Goal: Task Accomplishment & Management: Manage account settings

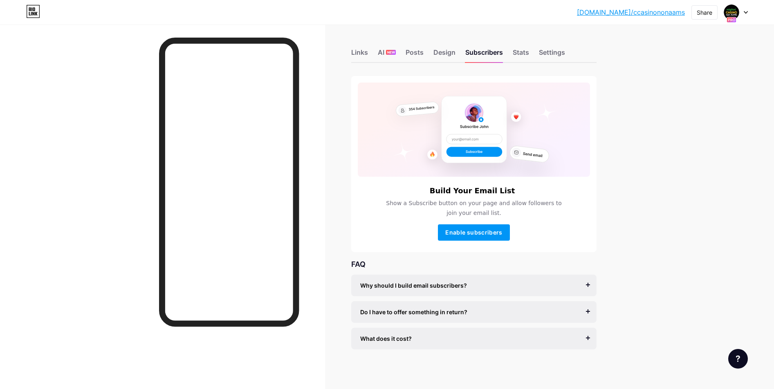
scroll to position [1, 0]
click at [526, 49] on div "Stats" at bounding box center [521, 53] width 16 height 15
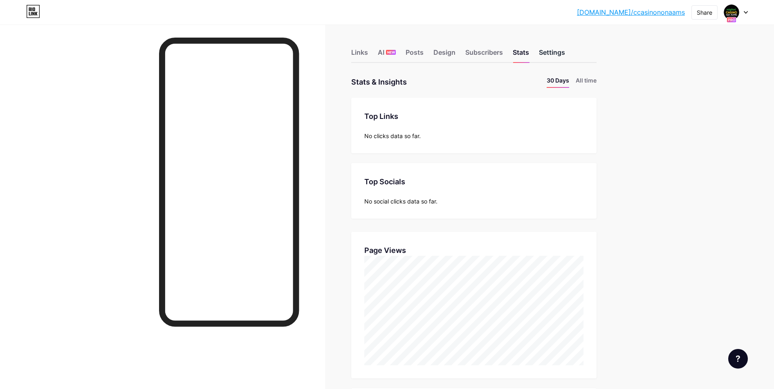
click at [549, 52] on div "Settings" at bounding box center [552, 54] width 26 height 15
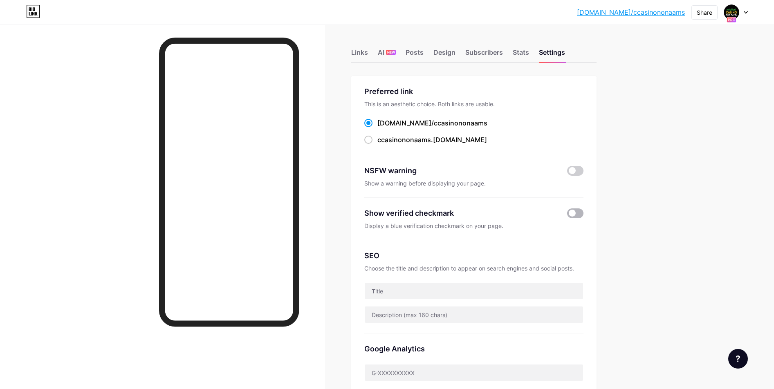
click at [581, 215] on span at bounding box center [575, 214] width 16 height 10
click at [567, 215] on input "checkbox" at bounding box center [567, 215] width 0 height 0
click at [742, 10] on div at bounding box center [736, 12] width 24 height 15
click at [621, 57] on div "Links AI NEW Posts Design Subscribers Stats Settings Preferred link This is an …" at bounding box center [315, 357] width 631 height 664
click at [738, 356] on icon at bounding box center [738, 359] width 4 height 7
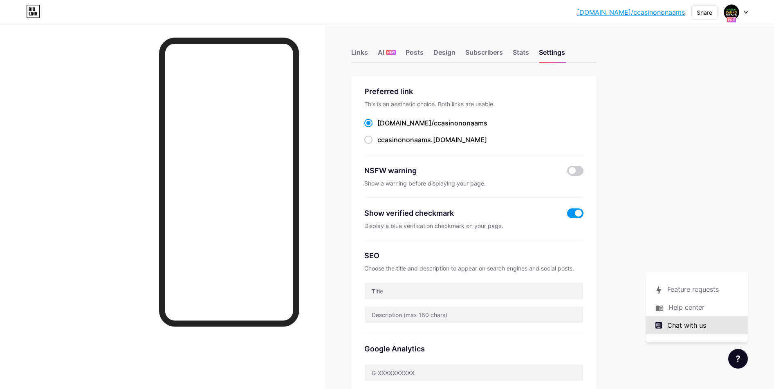
click at [686, 327] on span "Chat with us" at bounding box center [686, 326] width 39 height 10
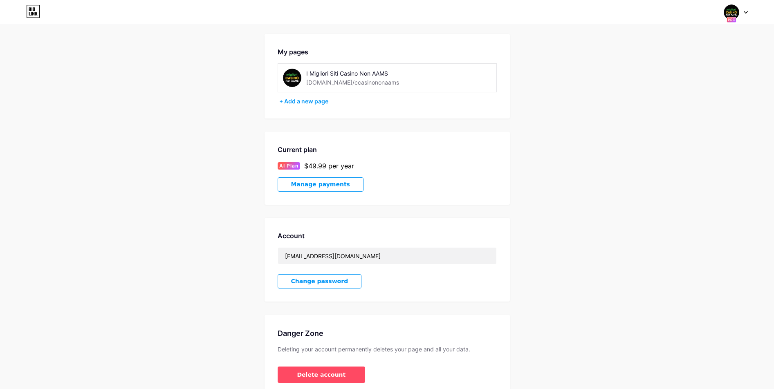
scroll to position [28, 0]
click at [311, 184] on span "Manage payments" at bounding box center [320, 184] width 59 height 7
